Goal: Navigation & Orientation: Go to known website

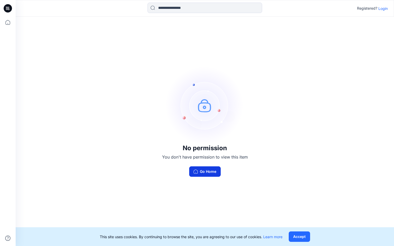
click at [209, 171] on button "Go Home" at bounding box center [205, 172] width 32 height 10
click at [207, 170] on button "Go Home" at bounding box center [205, 172] width 32 height 10
